Goal: Information Seeking & Learning: Learn about a topic

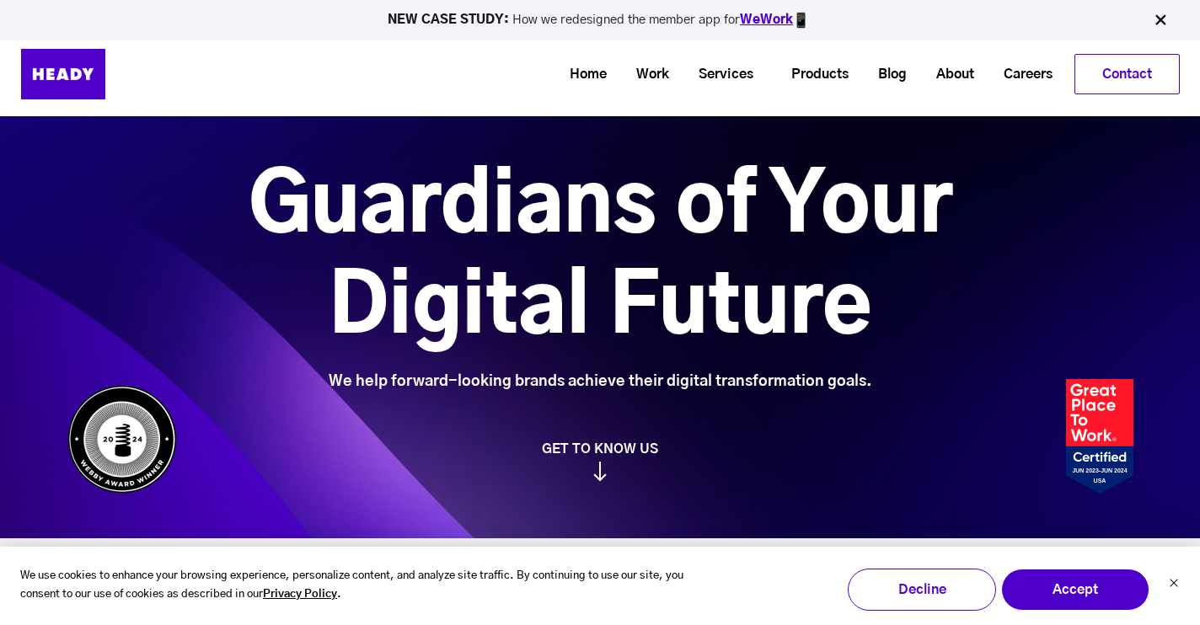
click at [773, 22] on link "WeWork" at bounding box center [766, 19] width 53 height 13
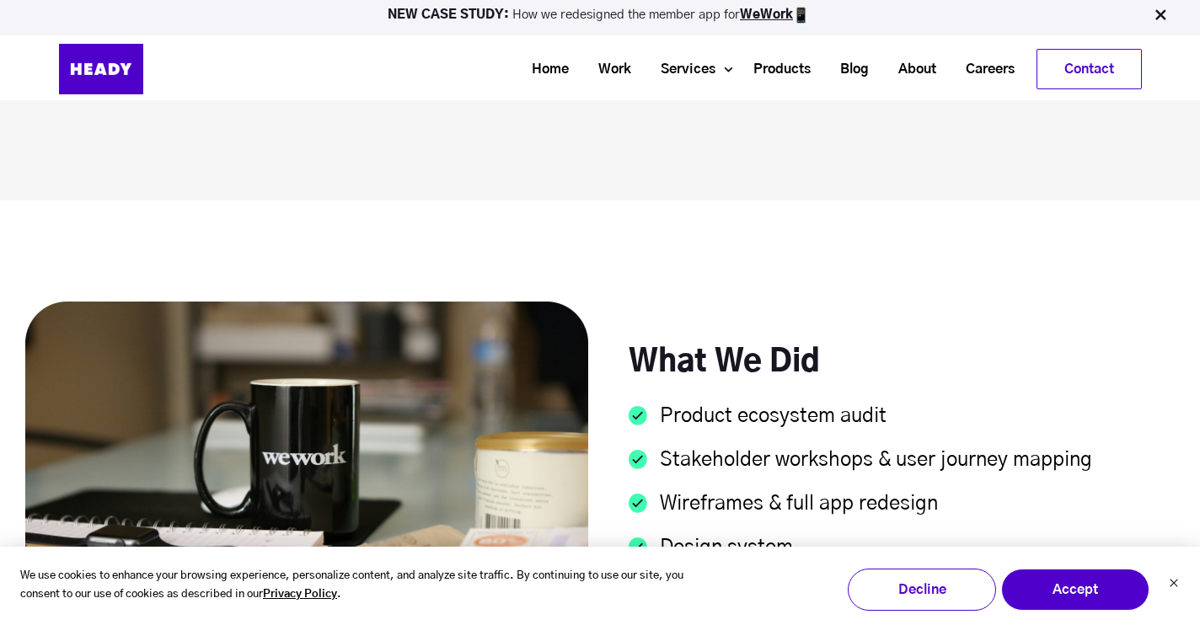
scroll to position [1871, 0]
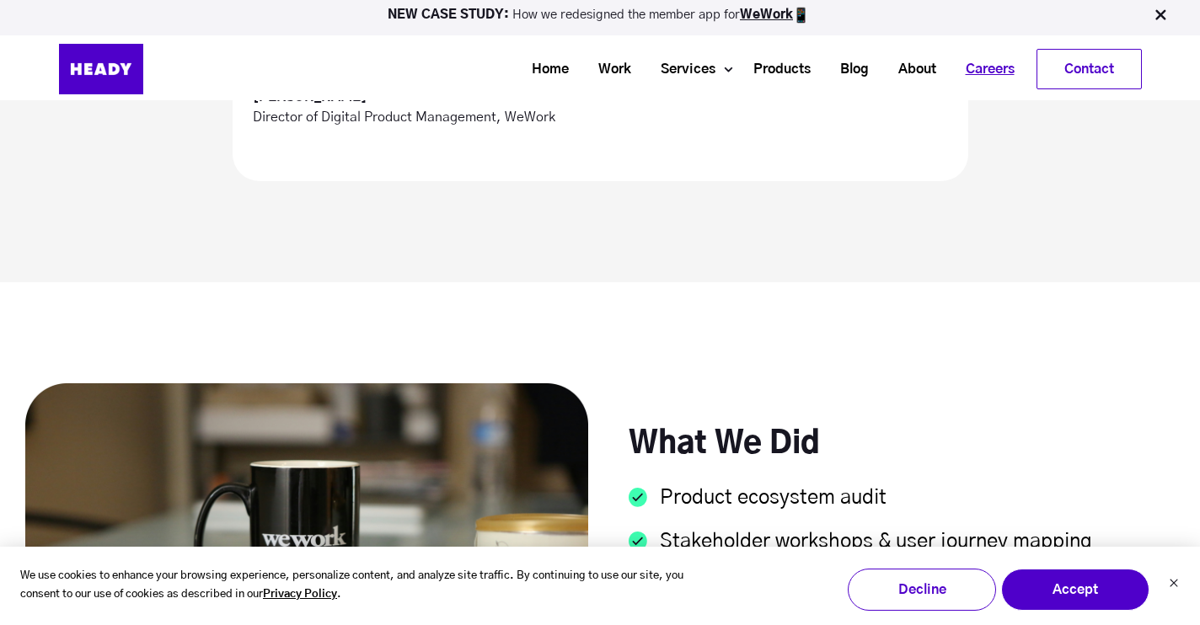
click at [985, 78] on link "Careers" at bounding box center [984, 69] width 78 height 31
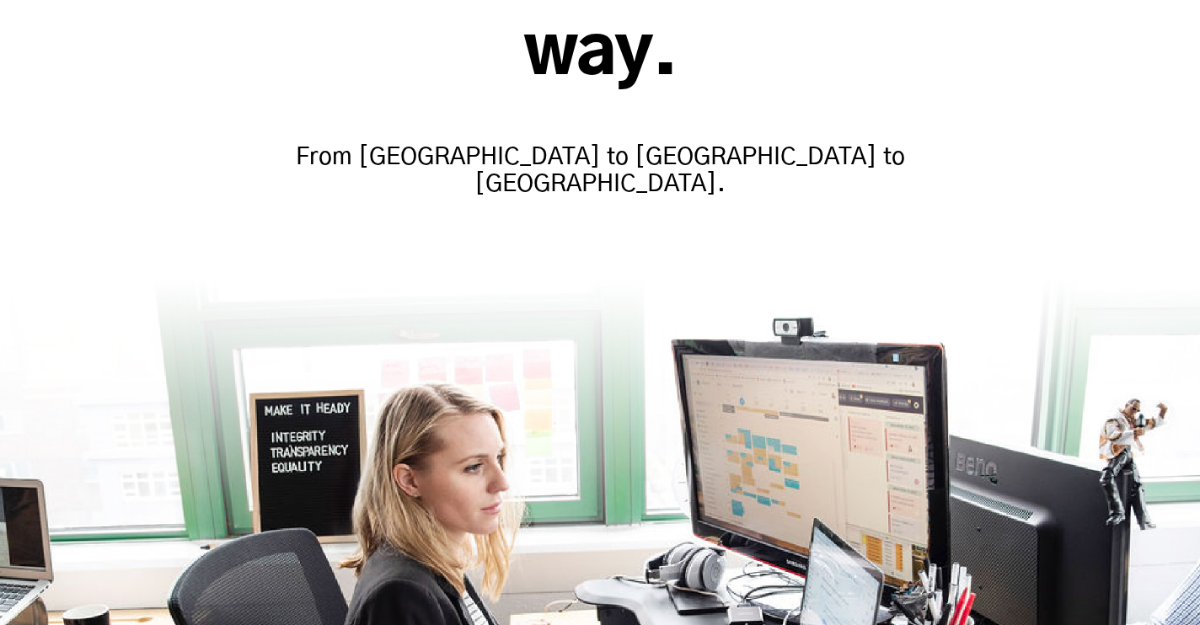
scroll to position [366, 0]
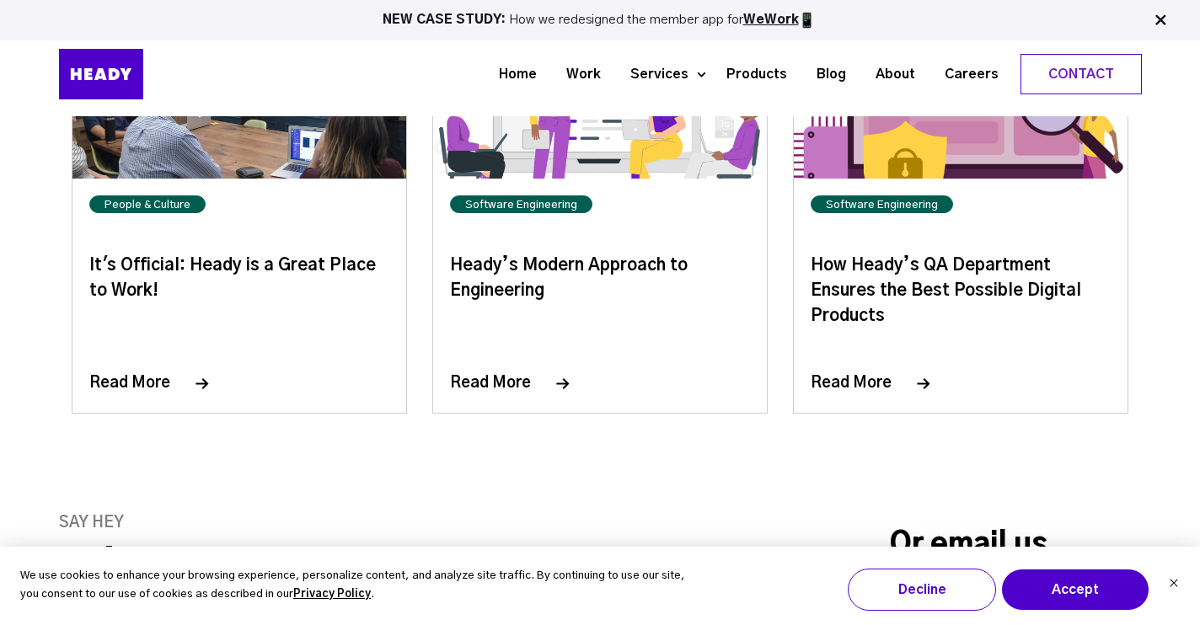
scroll to position [6774, 0]
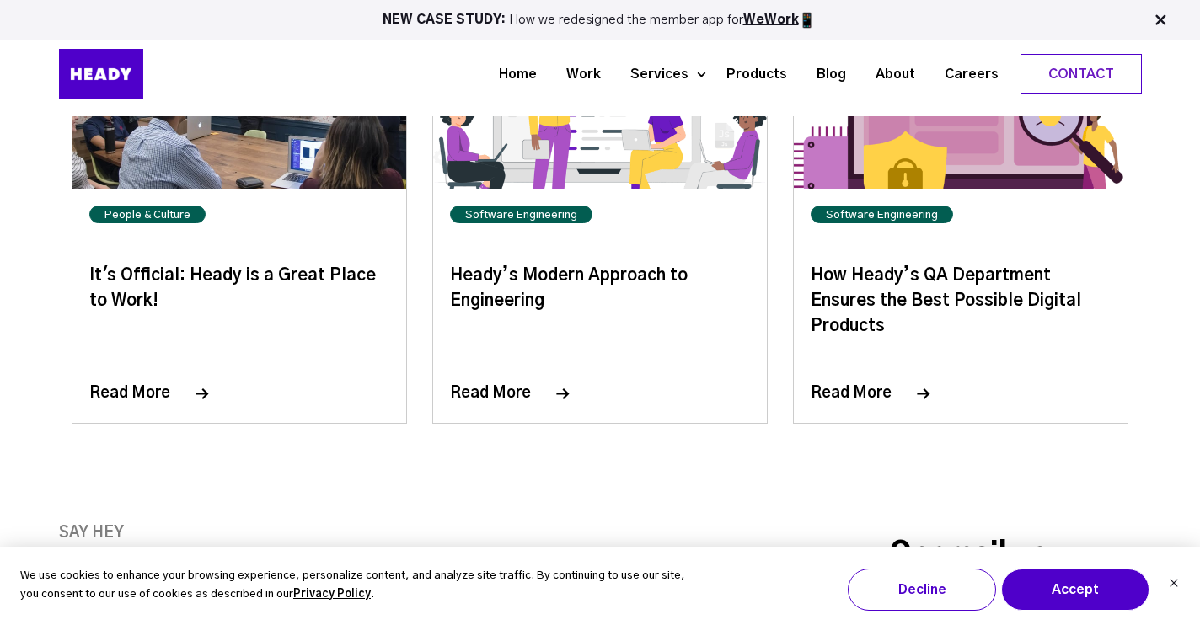
click at [515, 386] on link "Read More" at bounding box center [510, 393] width 120 height 15
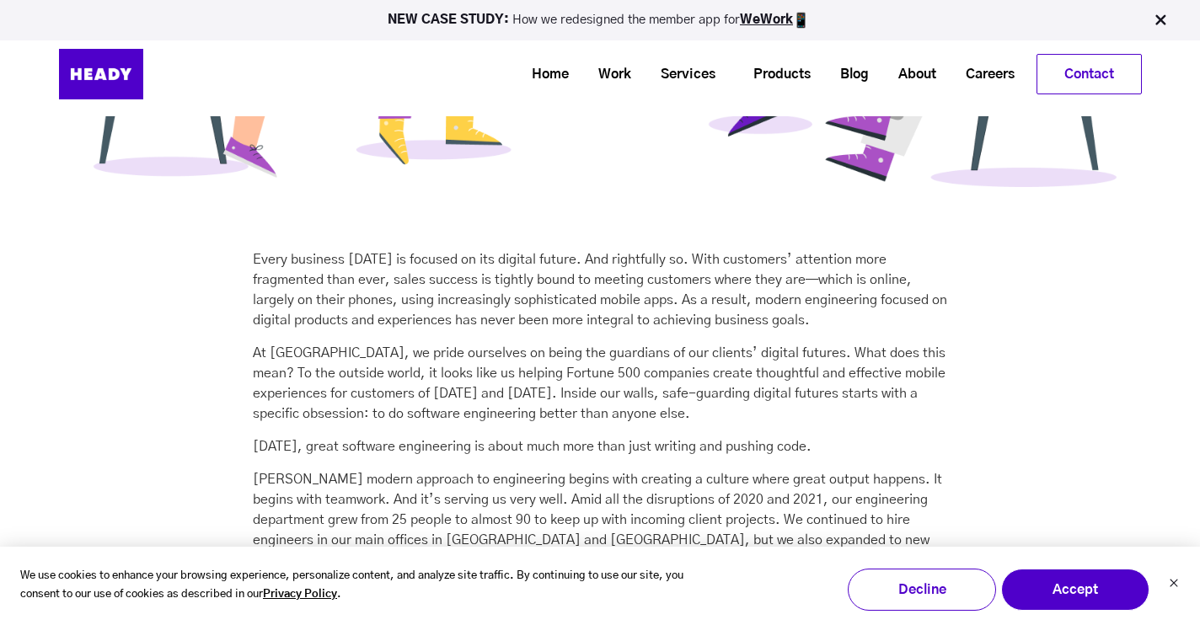
scroll to position [945, 0]
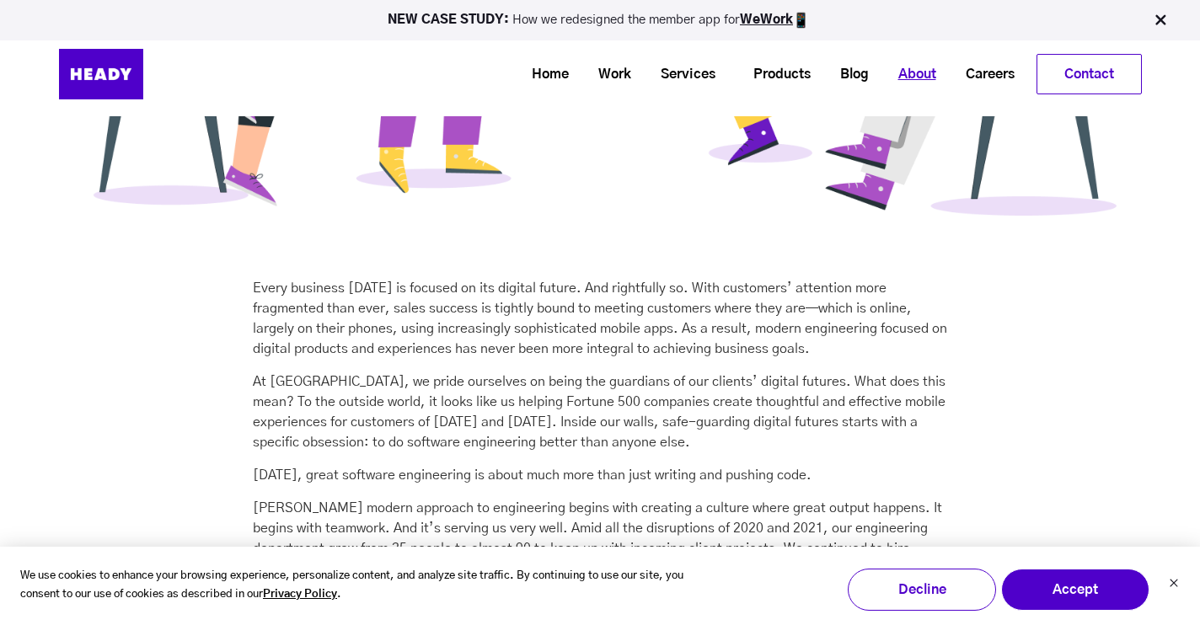
click at [915, 73] on link "About" at bounding box center [910, 74] width 67 height 31
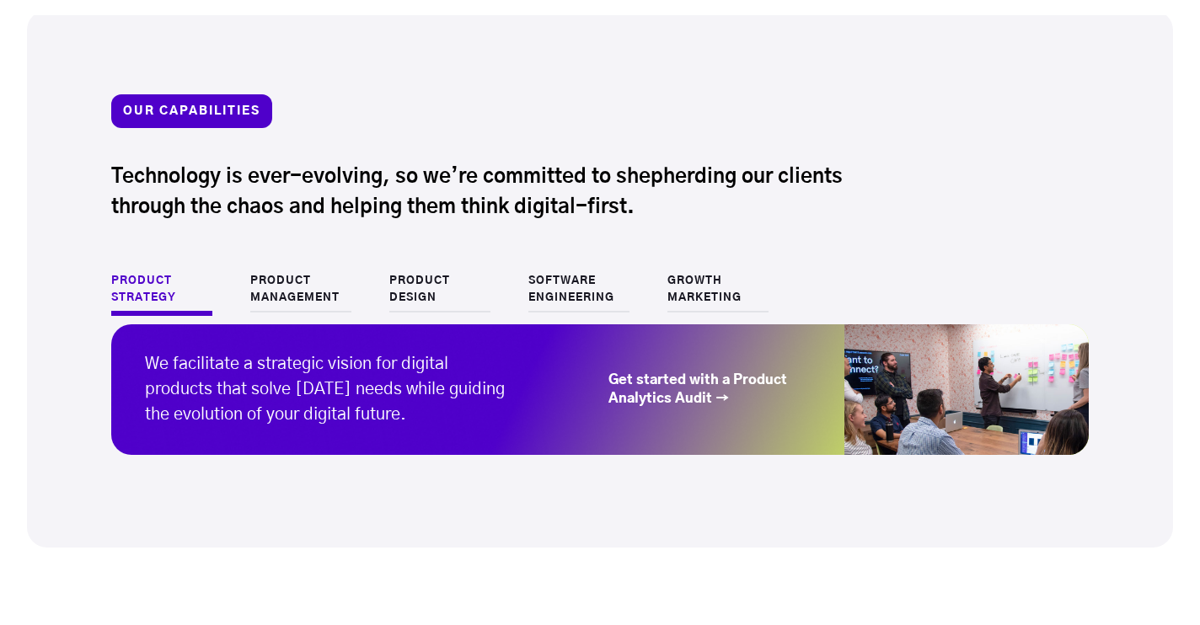
click at [503, 278] on li "Product Design" at bounding box center [458, 294] width 139 height 43
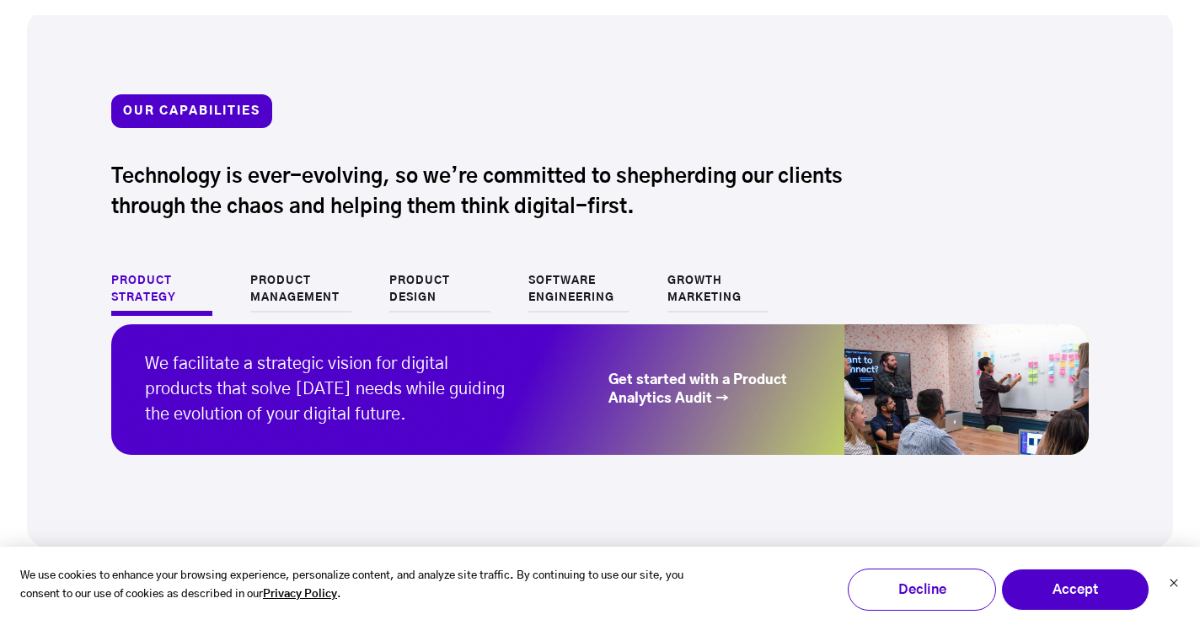
click at [540, 284] on link "Software Engineering" at bounding box center [578, 293] width 101 height 40
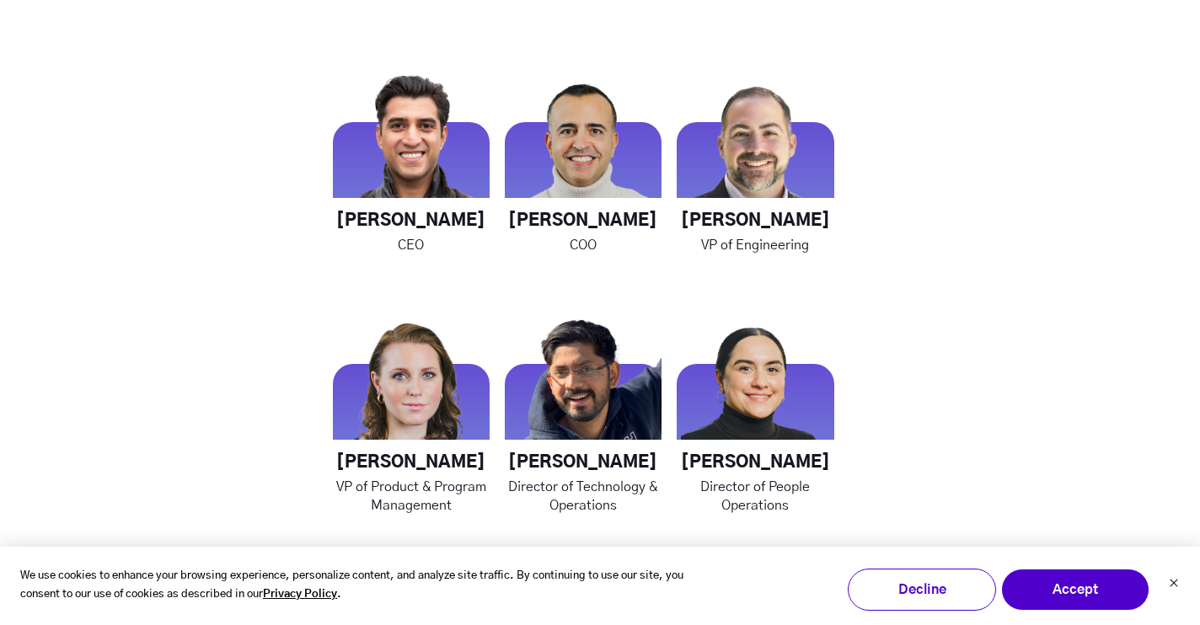
scroll to position [2469, 0]
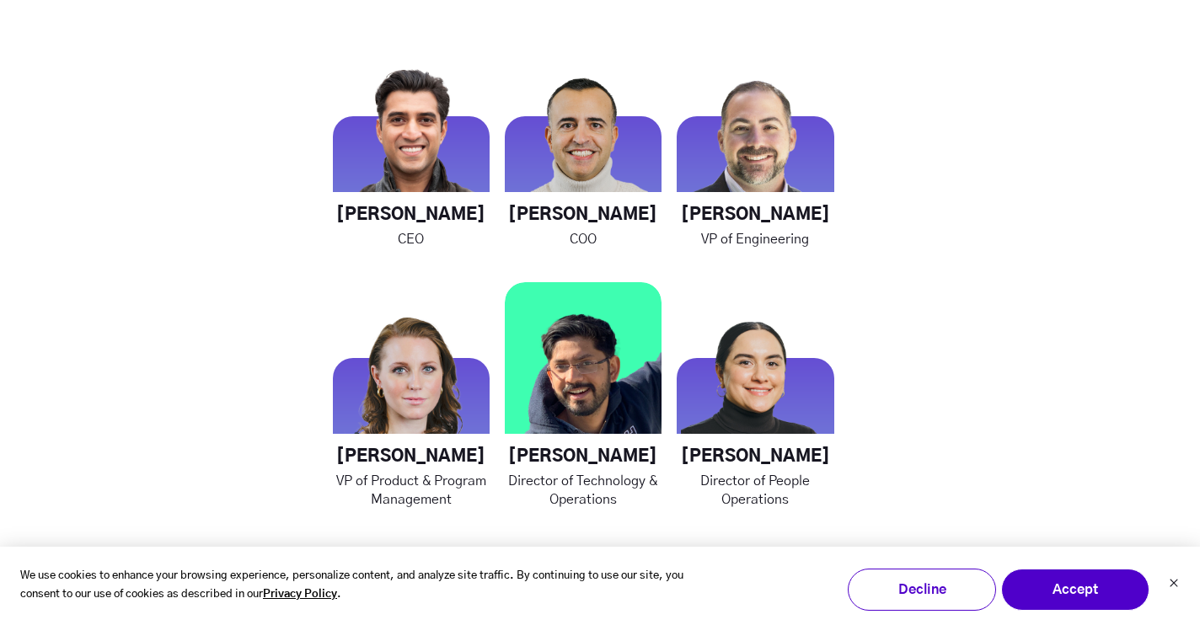
click at [571, 481] on p "Director of Technology & Operations" at bounding box center [583, 490] width 157 height 37
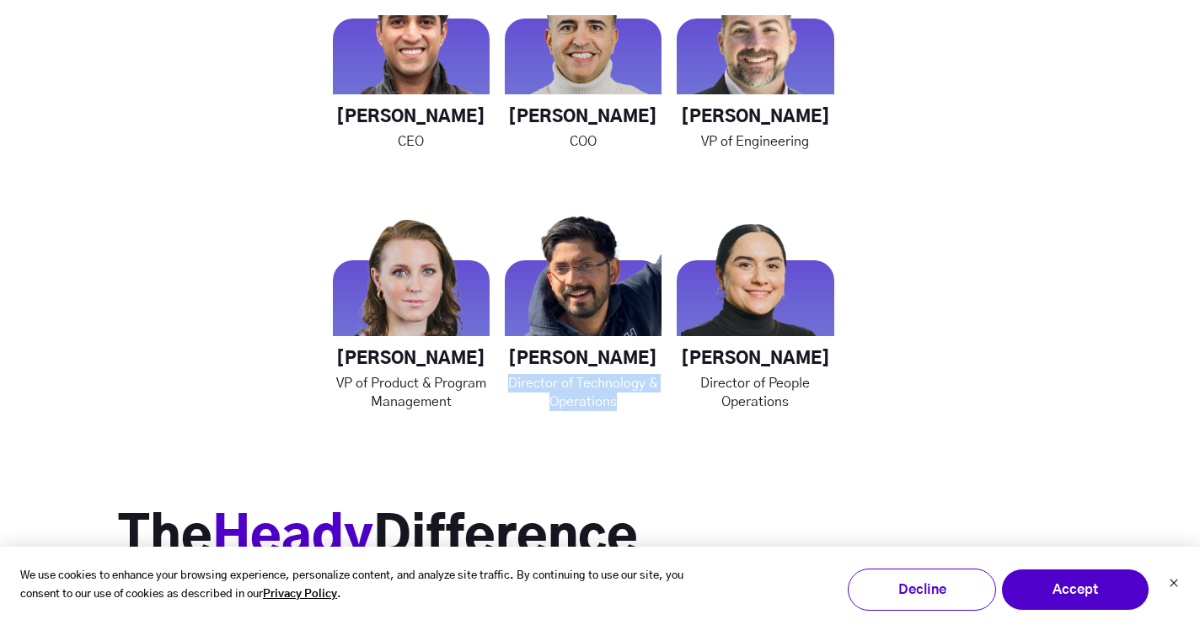
scroll to position [2586, 0]
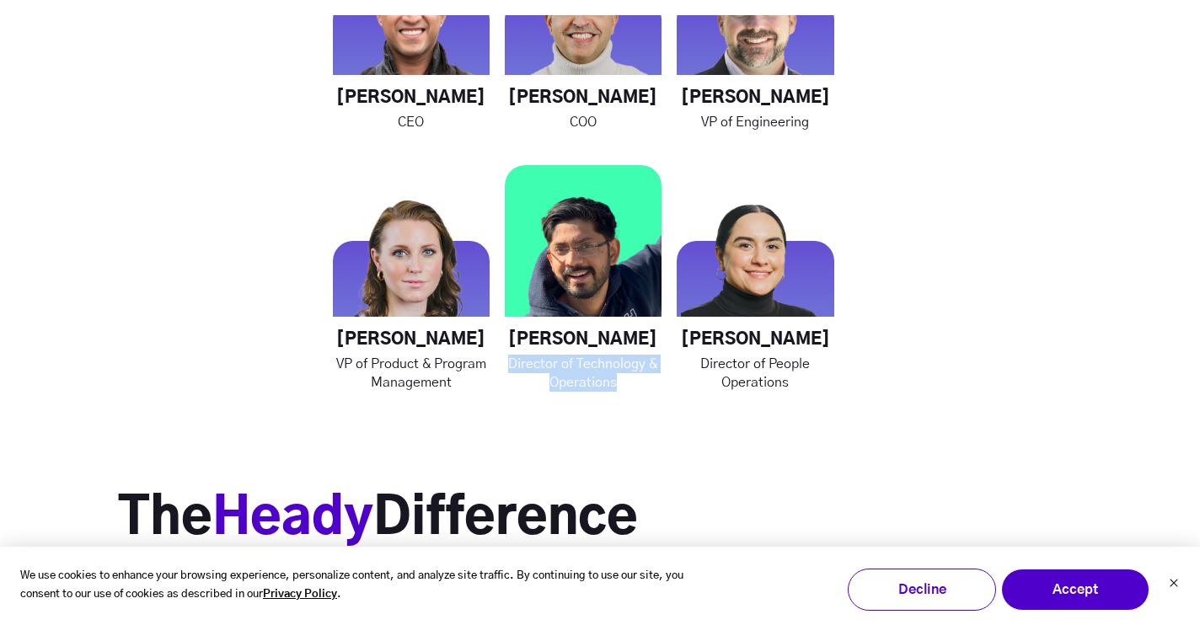
click at [598, 331] on h4 "Nikhil Trivedi" at bounding box center [583, 339] width 157 height 21
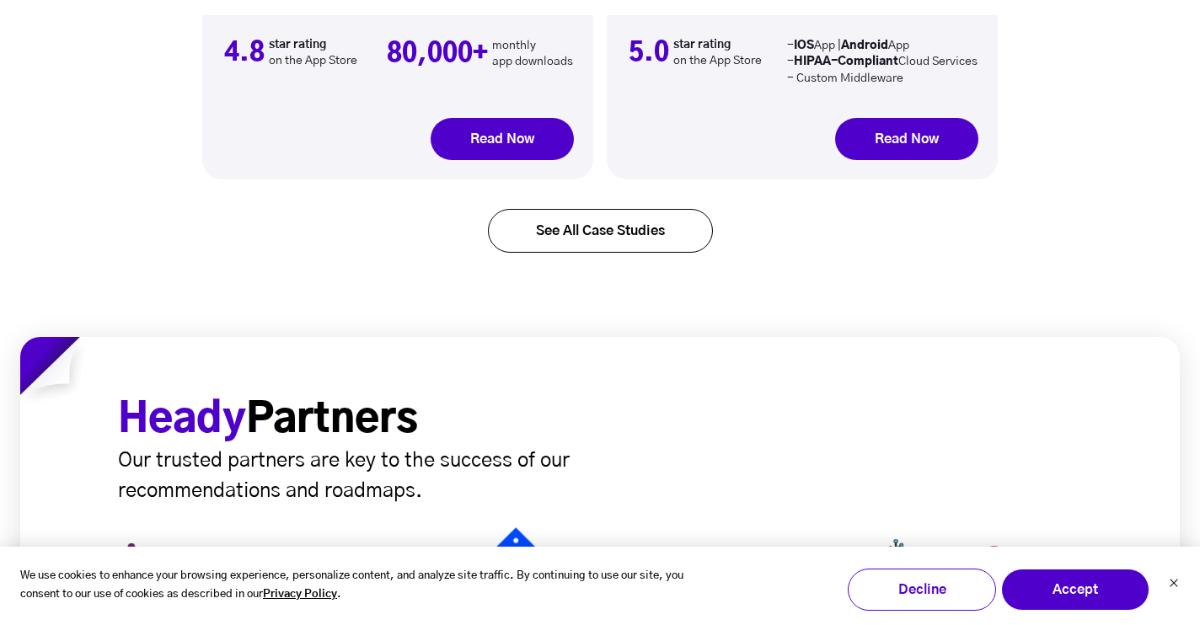
scroll to position [5817, 0]
